Goal: Transaction & Acquisition: Purchase product/service

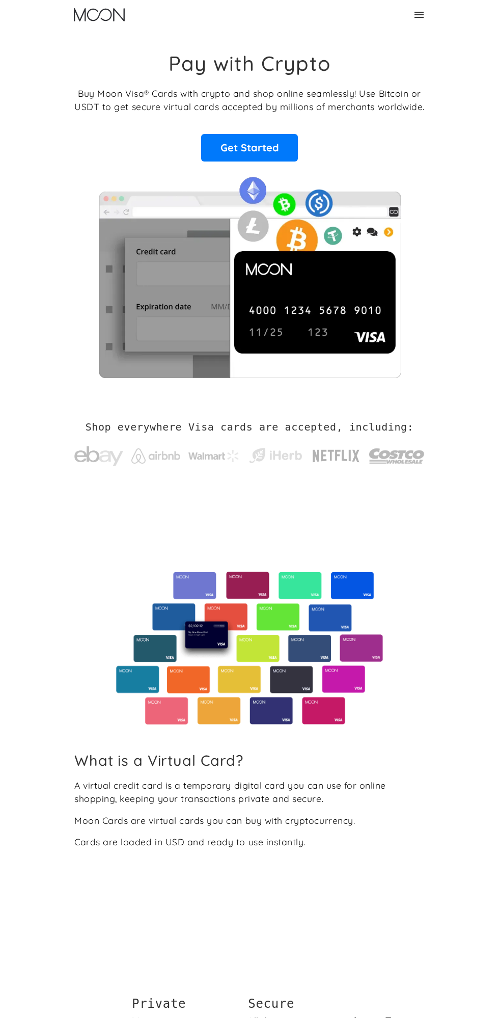
click at [419, 14] on icon at bounding box center [419, 15] width 9 height 6
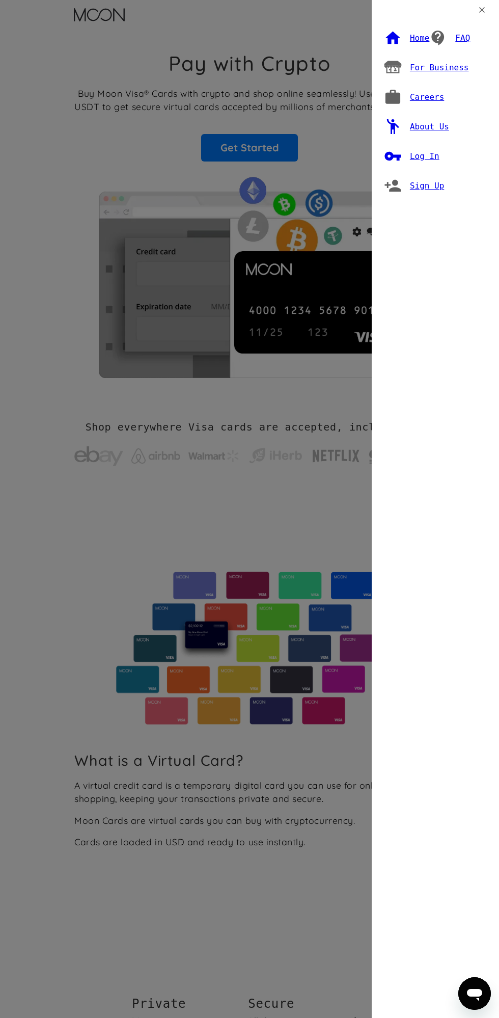
click at [430, 152] on div "Log In" at bounding box center [425, 156] width 30 height 10
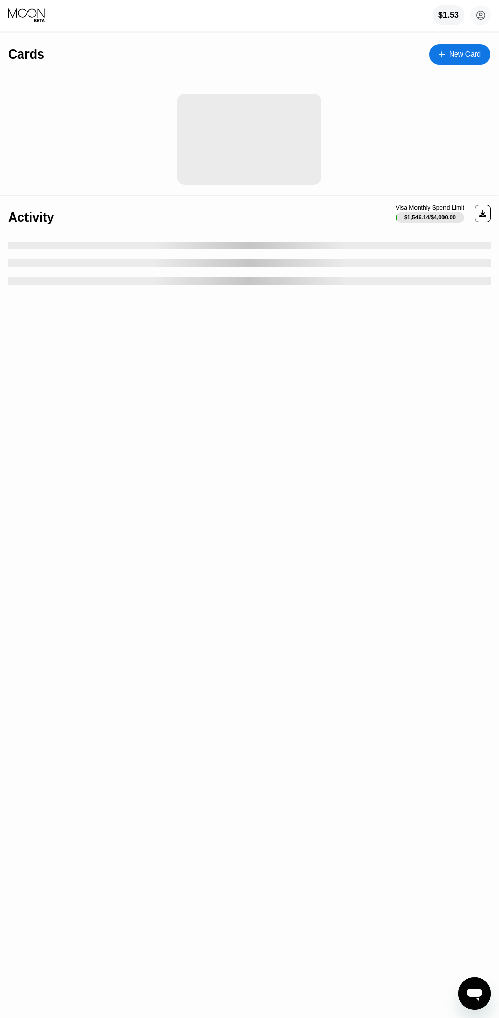
click at [476, 12] on circle at bounding box center [481, 15] width 20 height 20
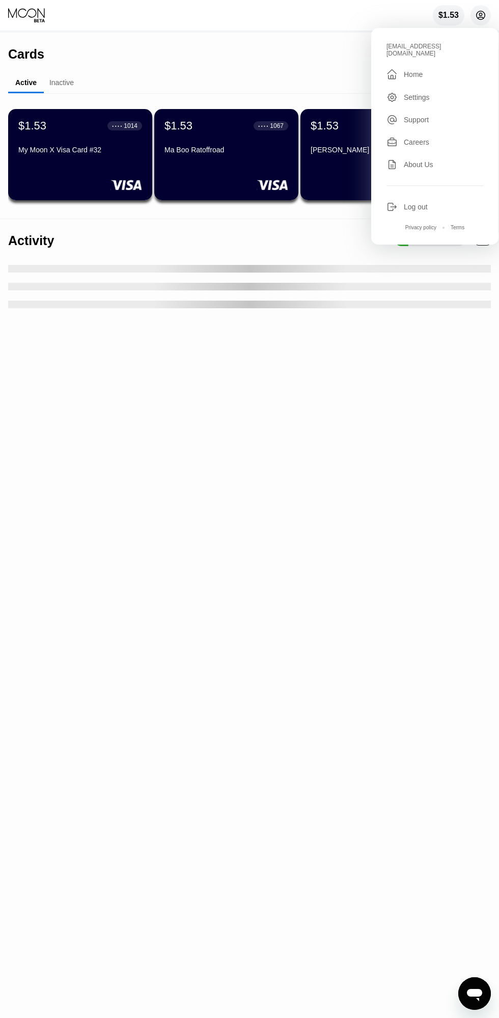
click at [435, 72] on div " Home" at bounding box center [435, 74] width 97 height 12
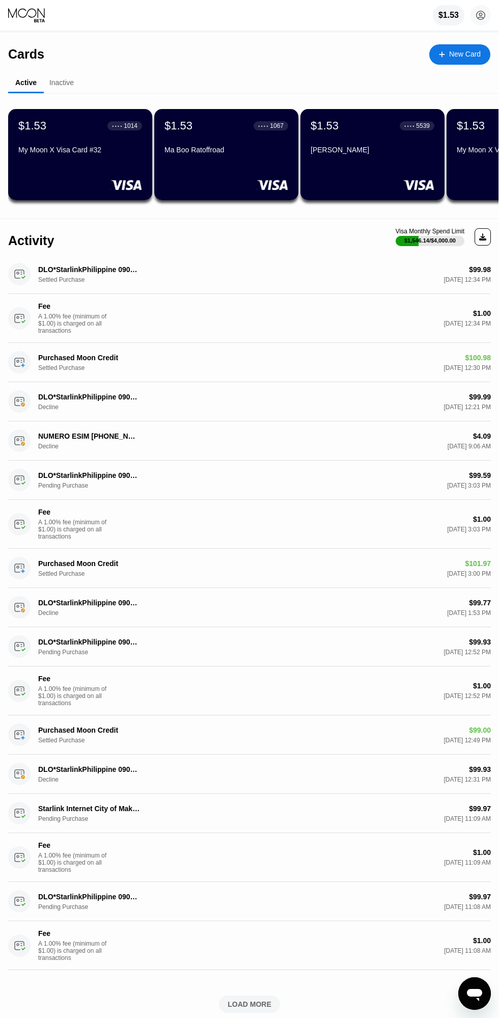
scroll to position [0, 317]
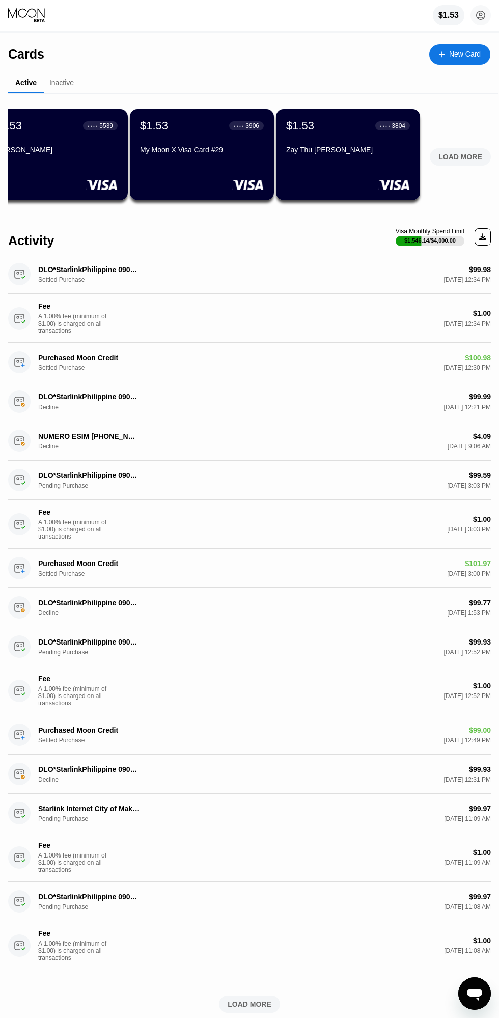
click at [467, 153] on div "LOAD MORE" at bounding box center [461, 156] width 44 height 9
click at [458, 155] on div "LOAD MORE" at bounding box center [461, 156] width 44 height 9
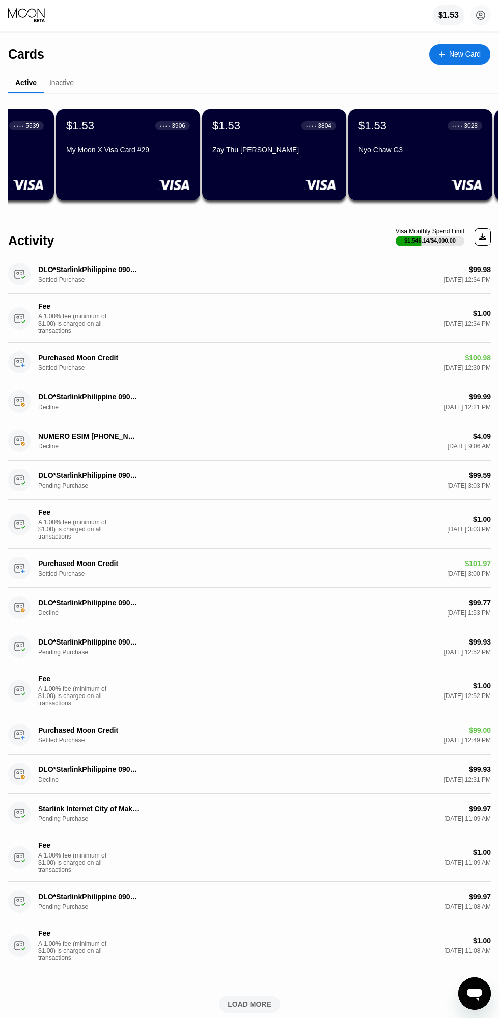
scroll to position [0, 392]
click at [477, 19] on circle at bounding box center [481, 15] width 20 height 20
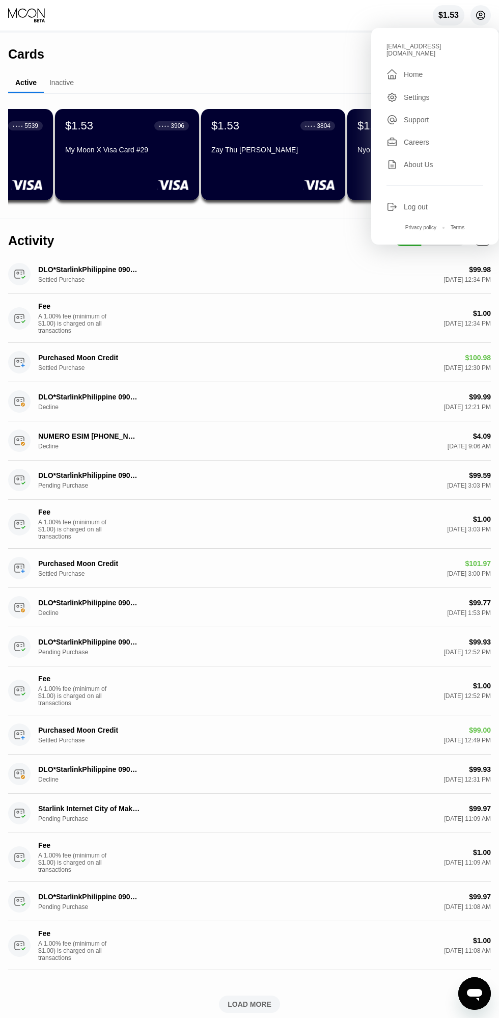
click at [439, 7] on div "$1.53" at bounding box center [449, 15] width 32 height 20
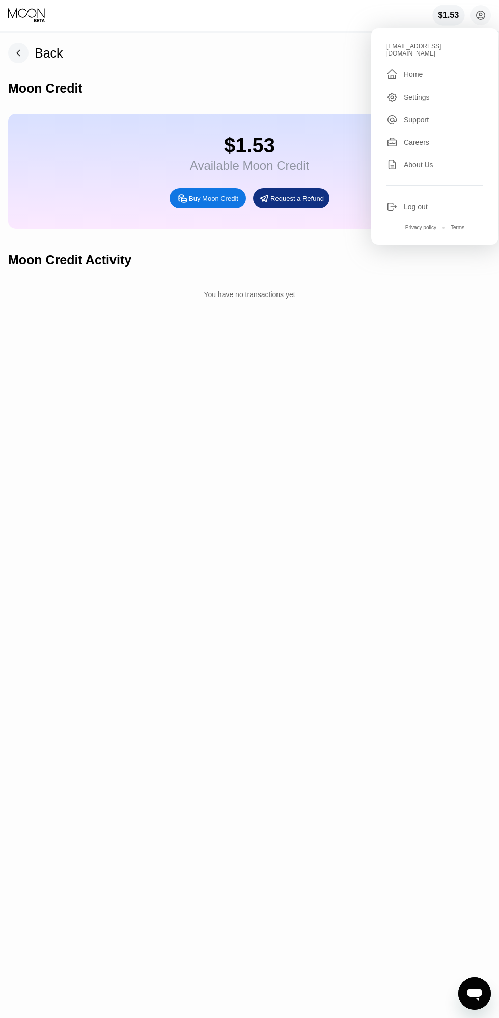
click at [227, 203] on div "Buy Moon Credit" at bounding box center [213, 198] width 49 height 9
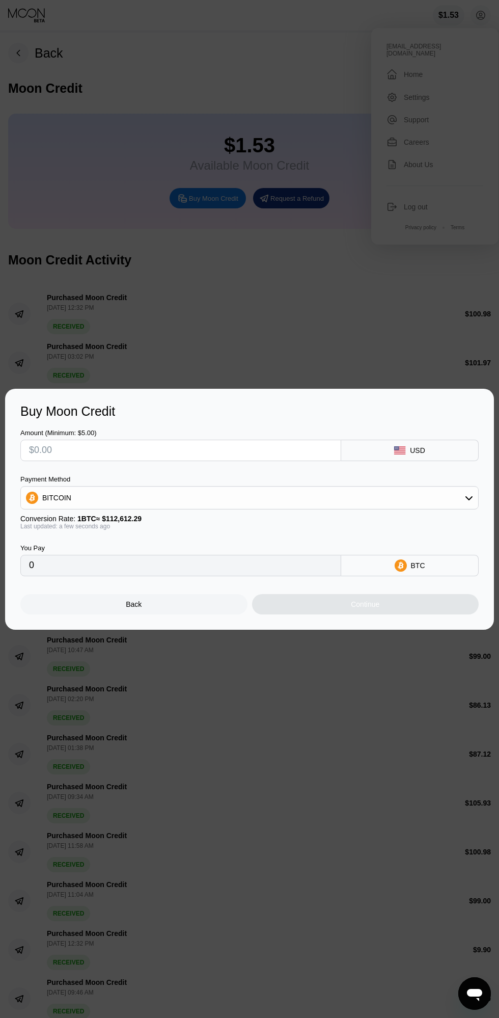
click at [233, 451] on input "text" at bounding box center [181, 450] width 304 height 20
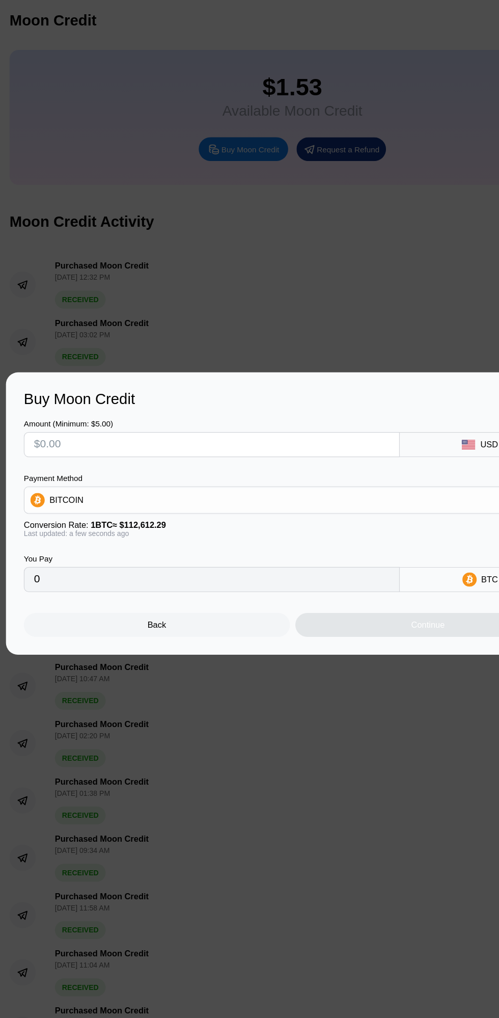
click at [224, 444] on input "text" at bounding box center [181, 450] width 304 height 20
type input "$99"
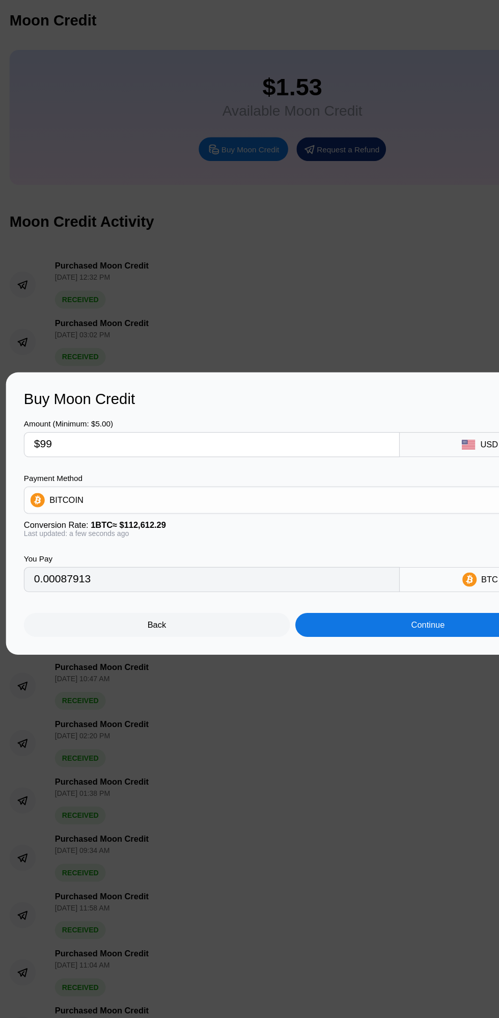
type input "0.00087913"
type input "$99"
click at [307, 501] on div "BITCOIN" at bounding box center [249, 497] width 457 height 20
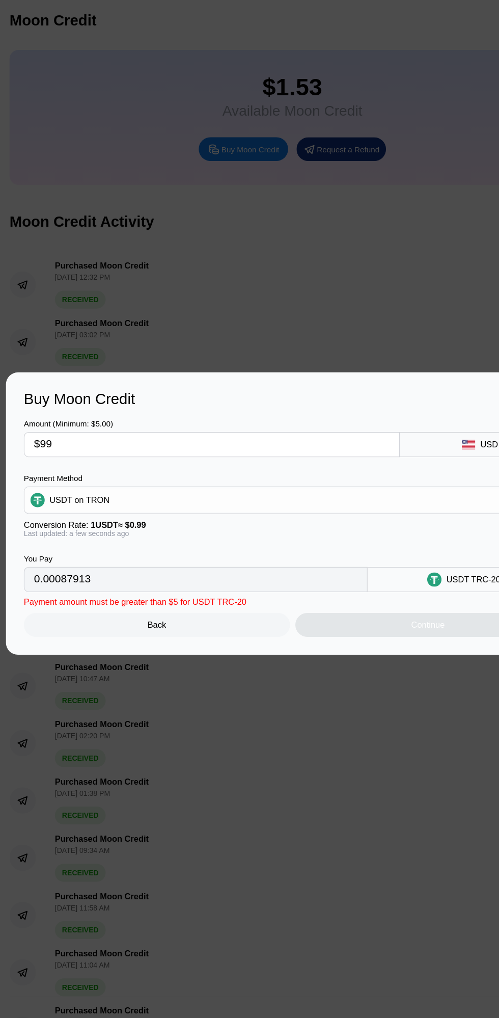
type input "100.00"
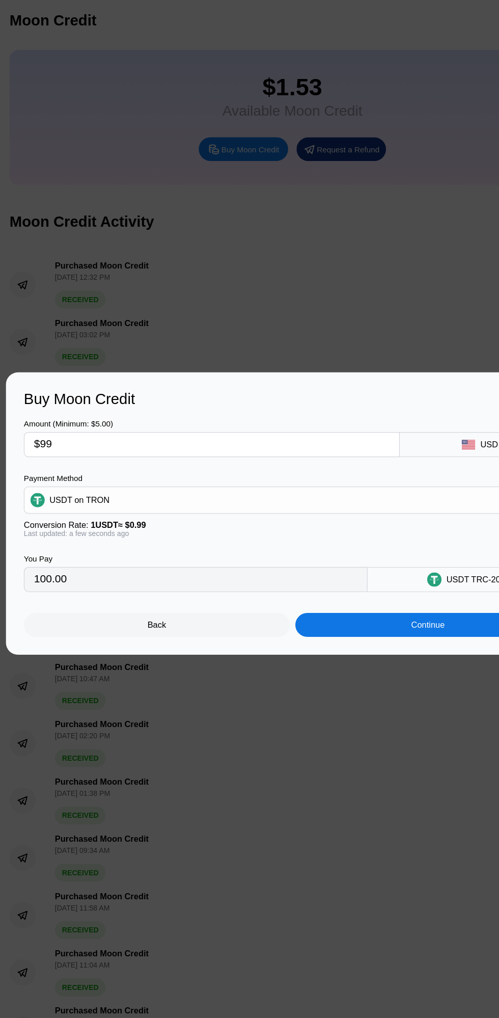
click at [343, 612] on div "Continue" at bounding box center [365, 604] width 227 height 20
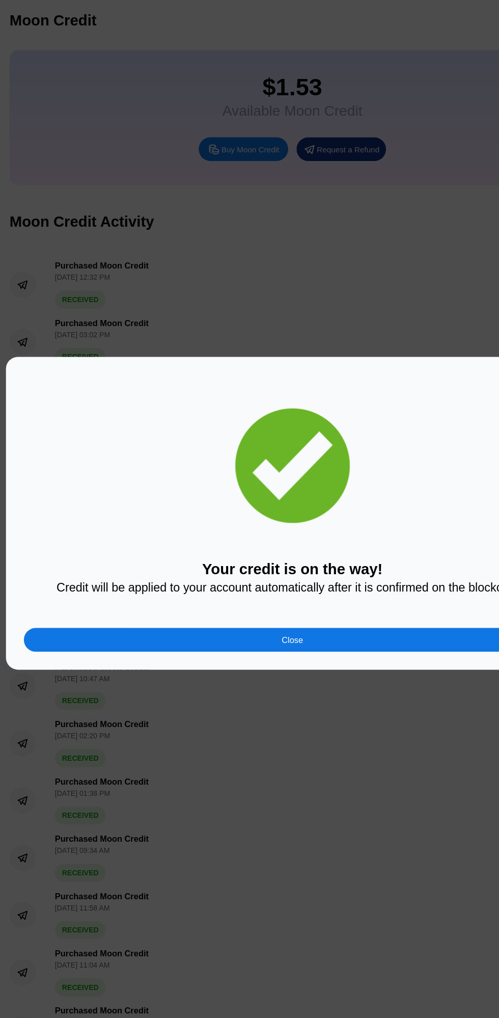
click at [205, 636] on div "Your credit is on the way! Credit will be applied to your account automatically…" at bounding box center [249, 508] width 489 height 267
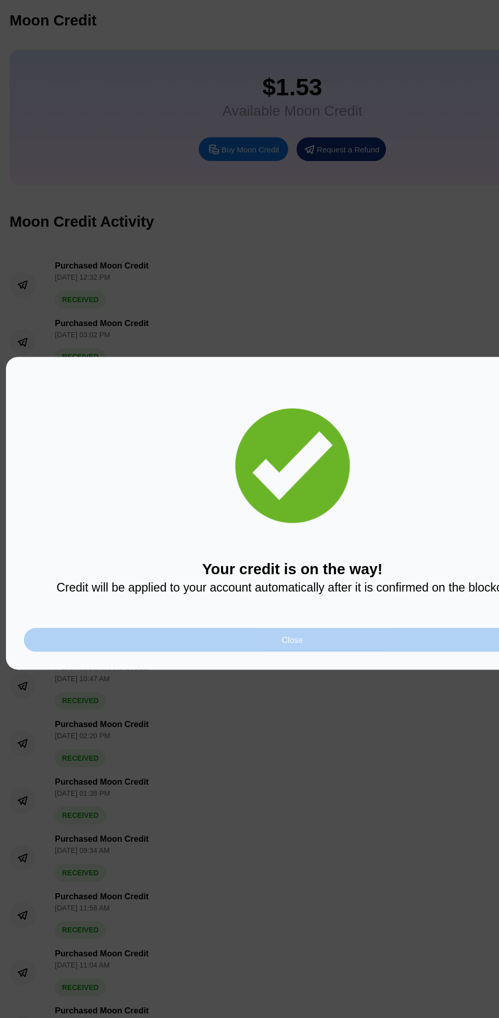
click at [234, 624] on div "Close" at bounding box center [249, 617] width 458 height 20
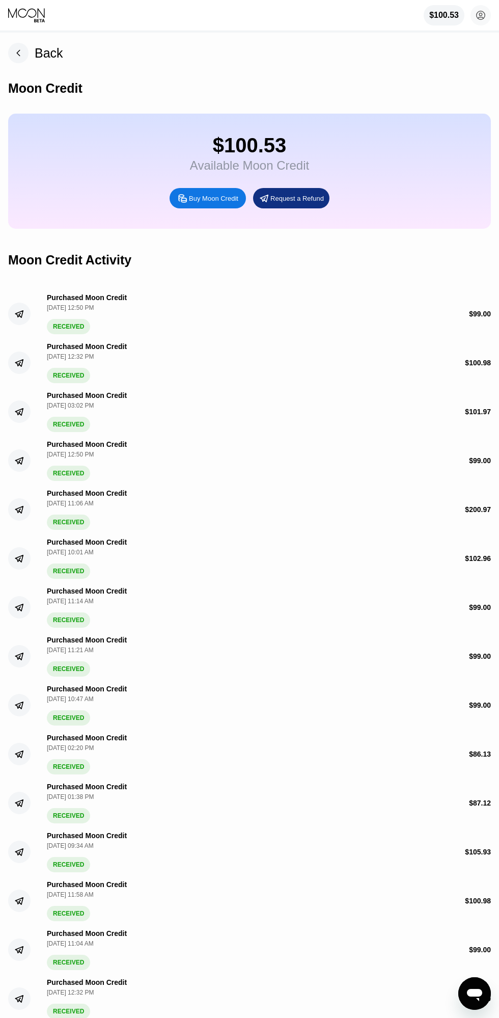
click at [469, 8] on div "$100.53 [EMAIL_ADDRESS][DOMAIN_NAME]  Home Settings Support Careers About Us L…" at bounding box center [457, 15] width 67 height 20
click at [426, 6] on div "$100.53" at bounding box center [444, 15] width 41 height 20
click at [443, 18] on div "$100.53" at bounding box center [444, 15] width 30 height 9
click at [481, 16] on icon at bounding box center [481, 16] width 6 height 6
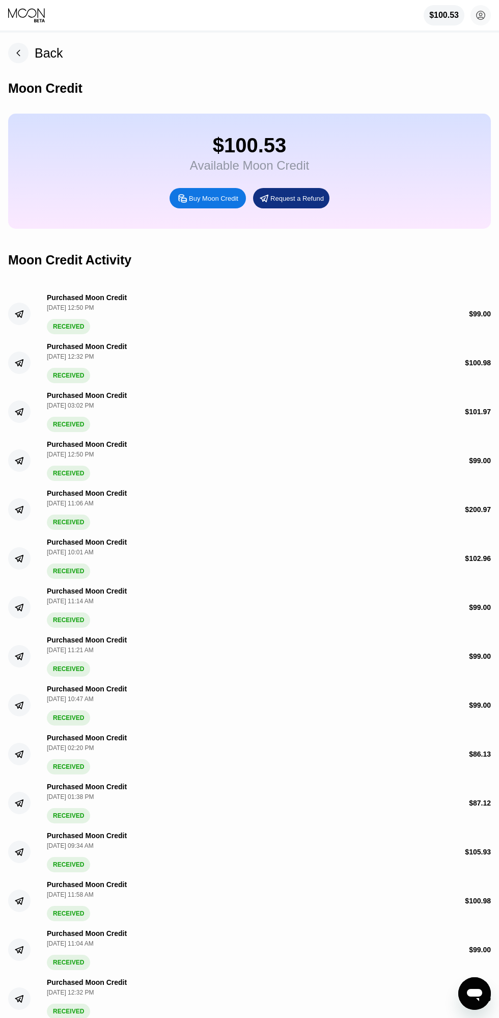
click at [209, 203] on div "Buy Moon Credit" at bounding box center [213, 198] width 49 height 9
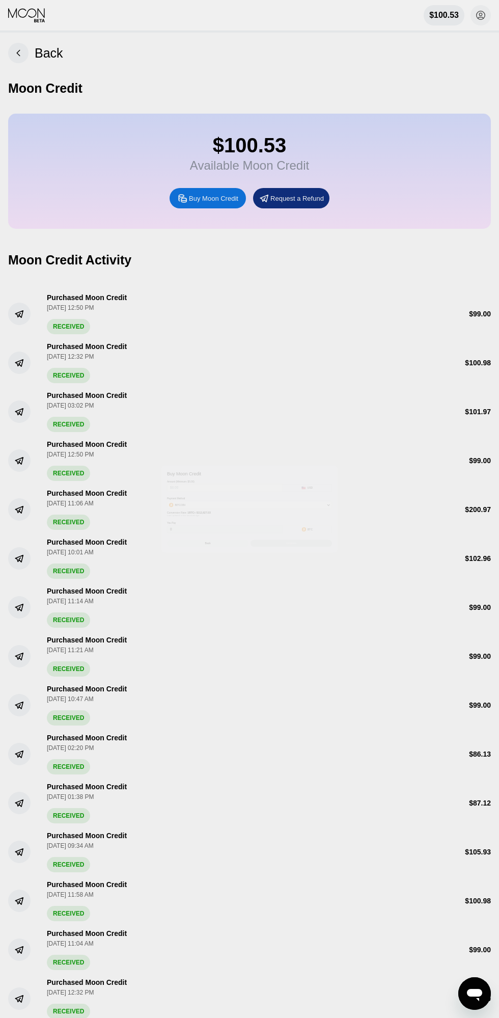
type input "0"
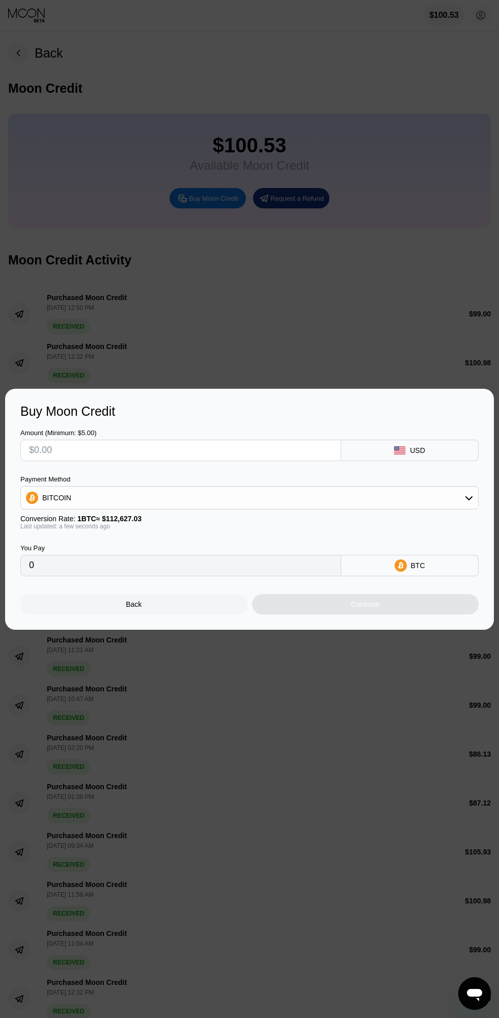
click at [53, 446] on input "text" at bounding box center [181, 450] width 304 height 20
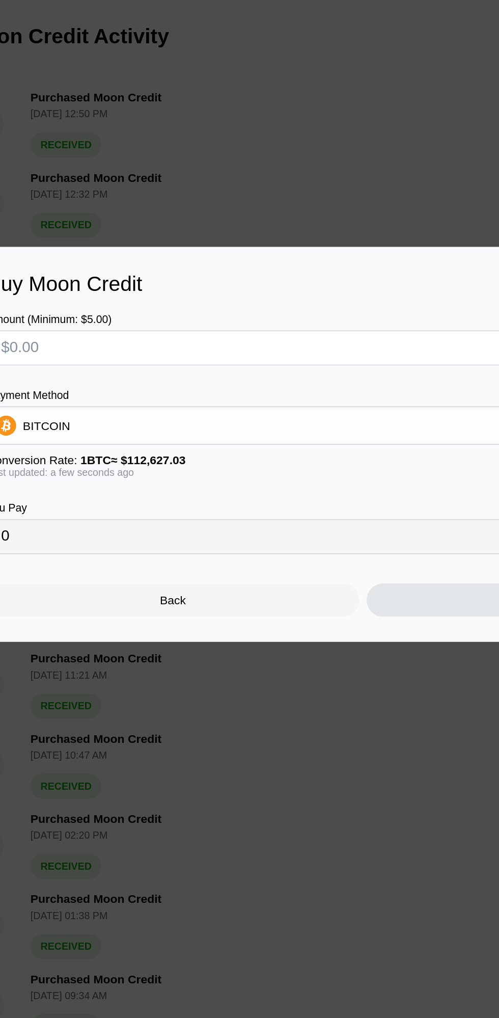
type input "$5"
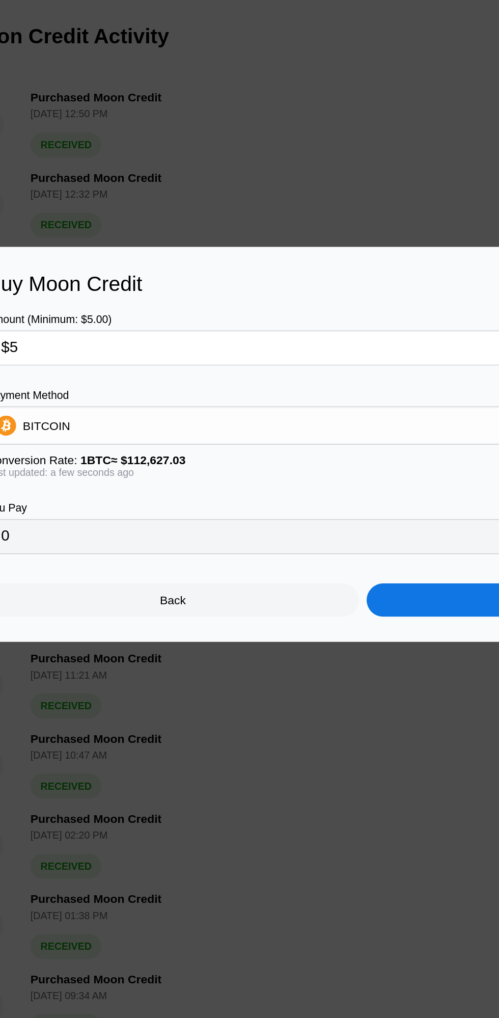
type input "0.00004440"
type input "$5"
click at [221, 497] on div "BITCOIN" at bounding box center [249, 497] width 457 height 20
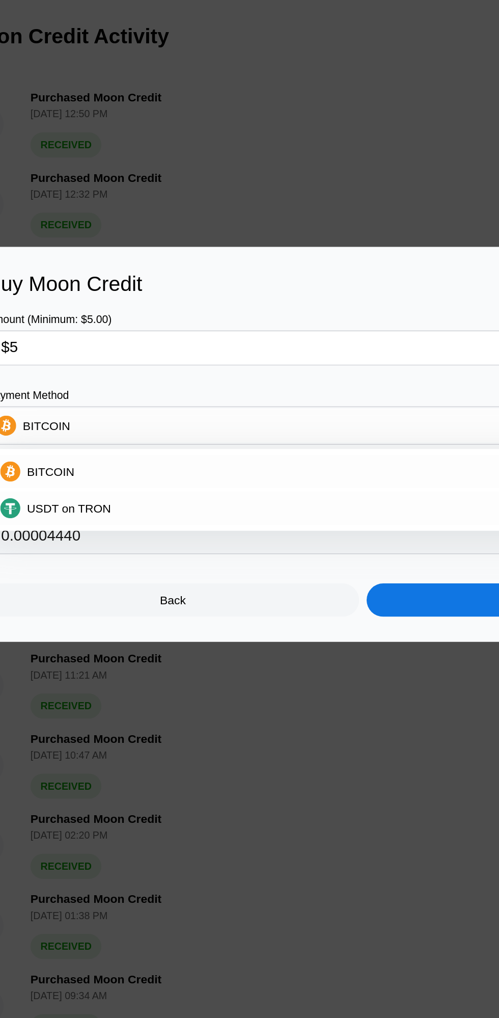
click at [193, 548] on div "USDT on TRON" at bounding box center [256, 548] width 430 height 8
type input "5.05"
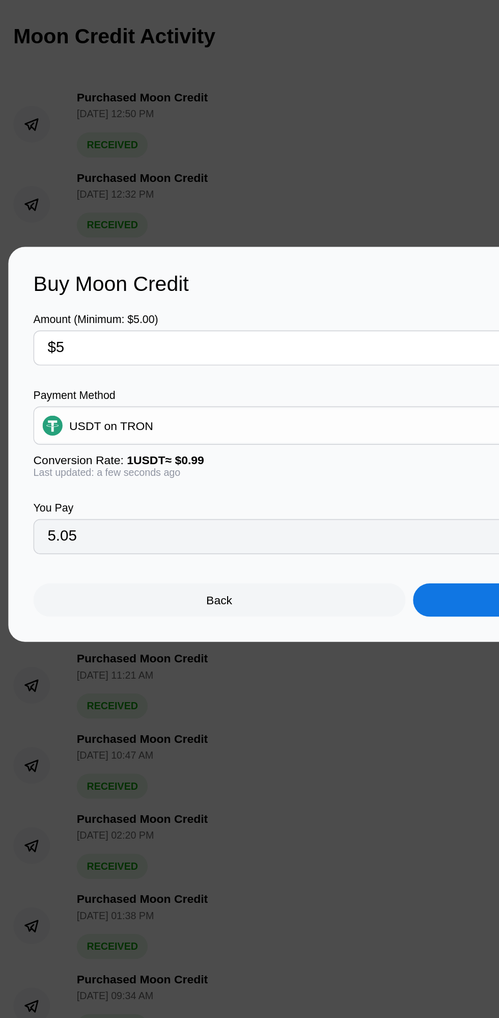
click at [123, 453] on input "$5" at bounding box center [181, 450] width 304 height 20
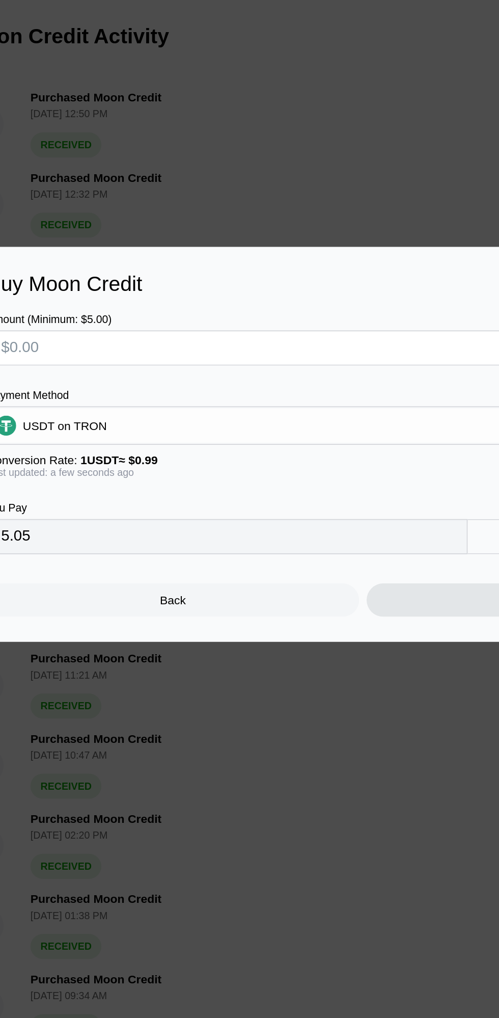
type input "0.00"
type input "$9"
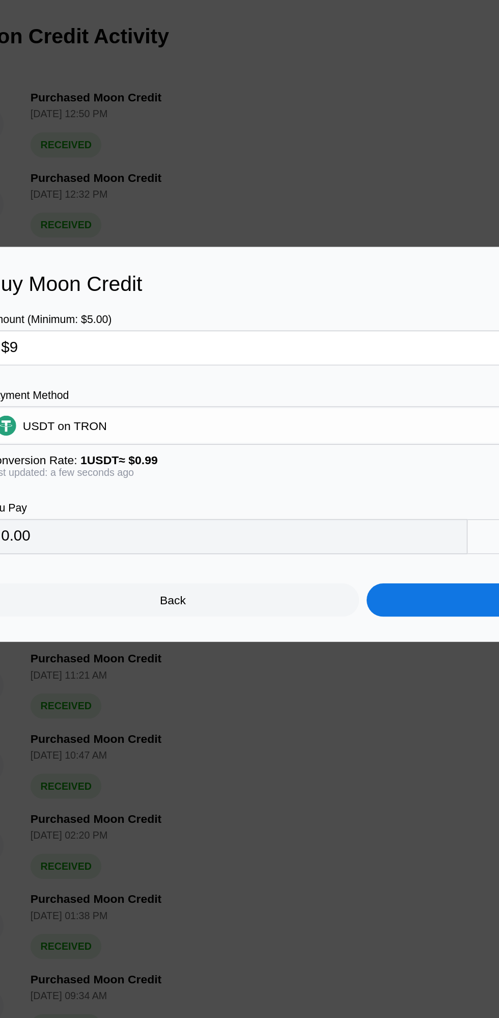
type input "9.09"
type input "$9.9"
type input "10.00"
click at [290, 609] on div "Continue" at bounding box center [365, 604] width 227 height 20
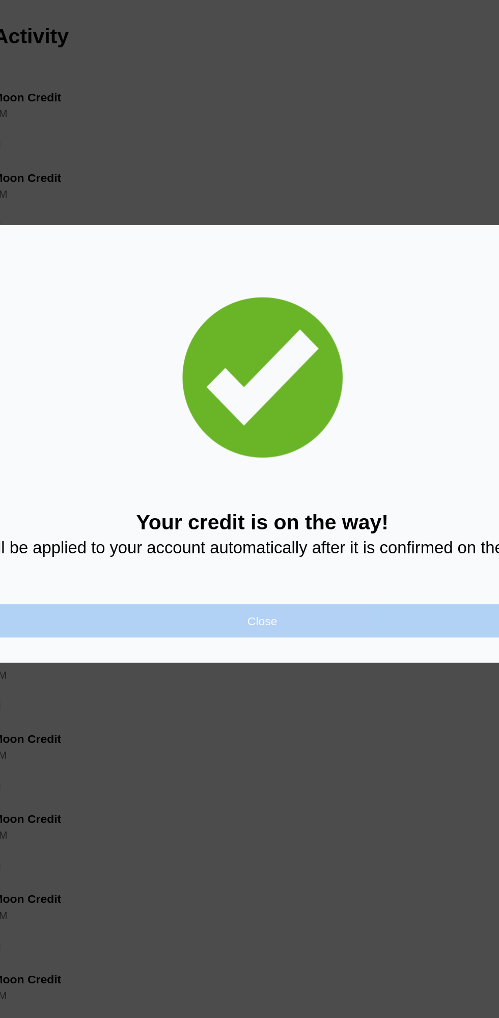
click at [273, 616] on div "Close" at bounding box center [249, 617] width 458 height 20
